Goal: Task Accomplishment & Management: Manage account settings

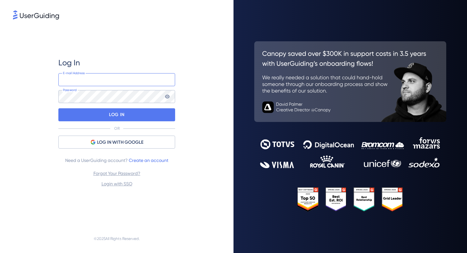
click at [118, 81] on input "email" at bounding box center [116, 79] width 117 height 13
type input "[EMAIL_ADDRESS][DOMAIN_NAME]"
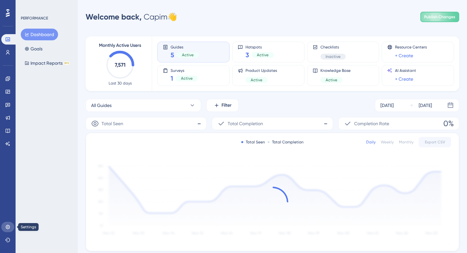
click at [6, 228] on icon at bounding box center [7, 226] width 5 height 5
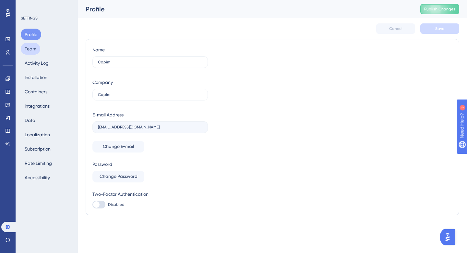
click at [32, 46] on button "Team" at bounding box center [30, 49] width 19 height 12
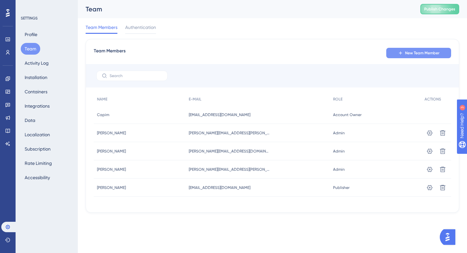
click at [413, 52] on span "New Team Member" at bounding box center [422, 52] width 34 height 5
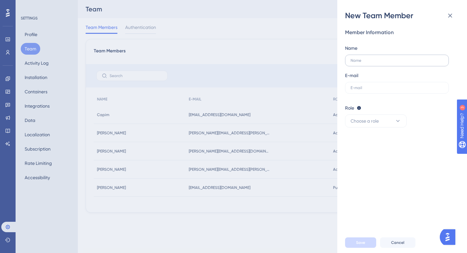
click at [383, 64] on label at bounding box center [397, 61] width 104 height 12
click at [383, 63] on input "text" at bounding box center [397, 60] width 93 height 5
type input "[PERSON_NAME]"
type input "[EMAIL_ADDRESS][DOMAIN_NAME]"
click at [380, 123] on button "Choose a role" at bounding box center [376, 120] width 62 height 13
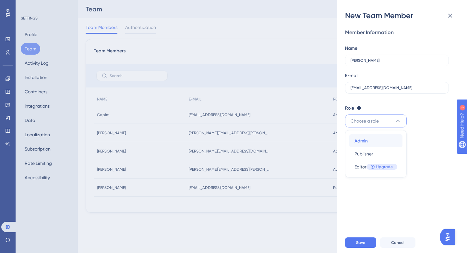
click at [382, 136] on div "Admin Admin" at bounding box center [376, 140] width 43 height 13
click at [387, 167] on div "Member Information Name [PERSON_NAME] E-mail [EMAIL_ADDRESS][DOMAIN_NAME] Role …" at bounding box center [404, 126] width 119 height 211
click at [360, 243] on span "Save" at bounding box center [360, 242] width 9 height 5
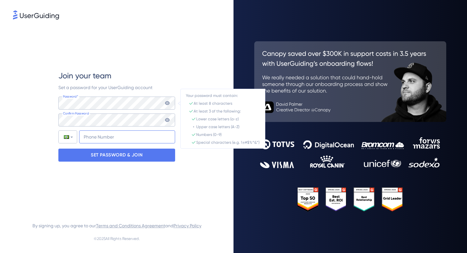
click at [118, 134] on input "+55" at bounding box center [127, 136] width 96 height 13
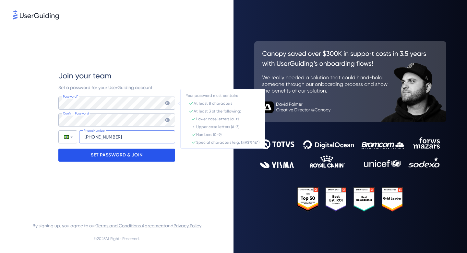
type input "[PHONE_NUMBER]"
click at [122, 154] on p "SET PASSWORD & JOIN" at bounding box center [117, 155] width 52 height 10
